Goal: Information Seeking & Learning: Learn about a topic

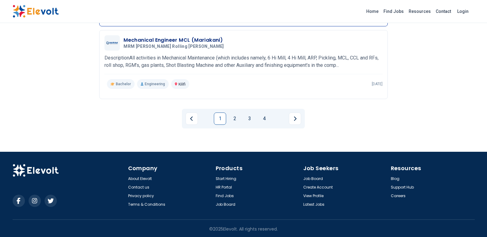
scroll to position [729, 0]
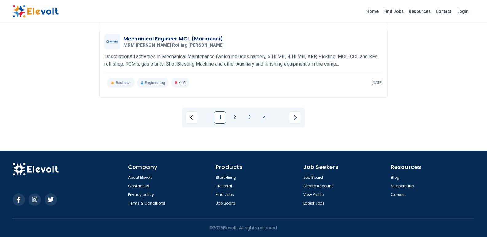
click at [232, 118] on link "2" at bounding box center [234, 117] width 12 height 12
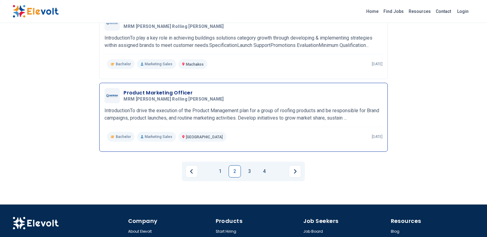
scroll to position [698, 0]
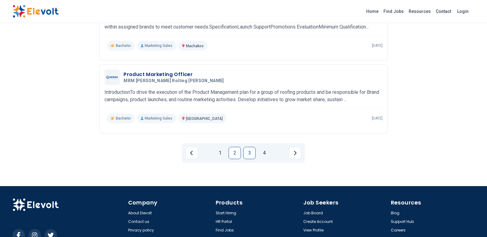
click at [249, 152] on link "3" at bounding box center [249, 153] width 12 height 12
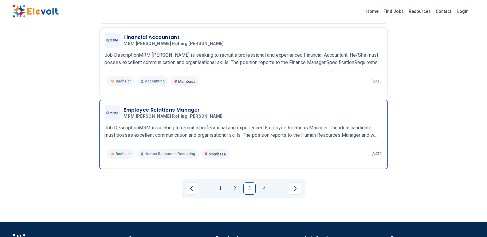
scroll to position [676, 0]
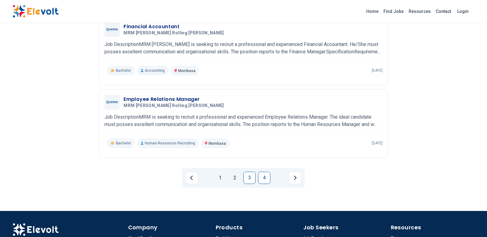
click at [264, 172] on link "4" at bounding box center [264, 178] width 12 height 12
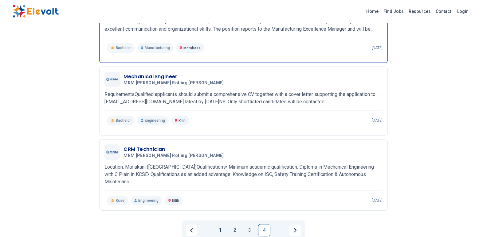
scroll to position [584, 0]
